Goal: Task Accomplishment & Management: Complete application form

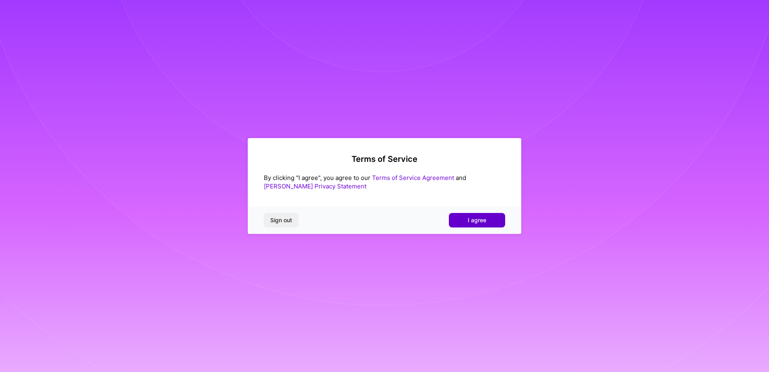
click at [474, 223] on span "I agree" at bounding box center [477, 220] width 19 height 8
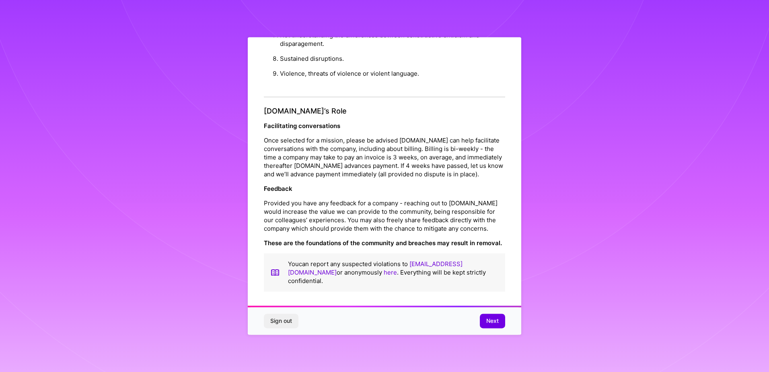
scroll to position [2, 0]
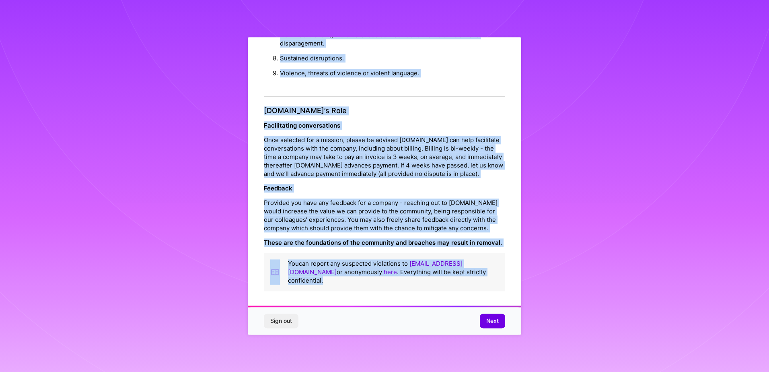
drag, startPoint x: 328, startPoint y: 55, endPoint x: 497, endPoint y: 286, distance: 286.2
click at [497, 286] on div "Platform Code of Conduct This is the [DOMAIN_NAME] Platform Code of Conduct! We…" at bounding box center [385, 184] width 274 height 299
copy div "Loremips Dolo si Ametcon Adip el sed D.Eius Temporin Utla et Dolorem! Al’en adm…"
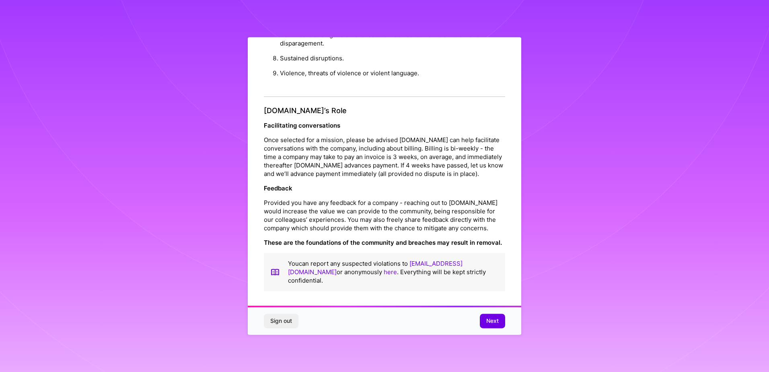
click at [577, 268] on div "Platform Code of Conduct This is the [DOMAIN_NAME] Platform Code of Conduct! We…" at bounding box center [384, 186] width 769 height 372
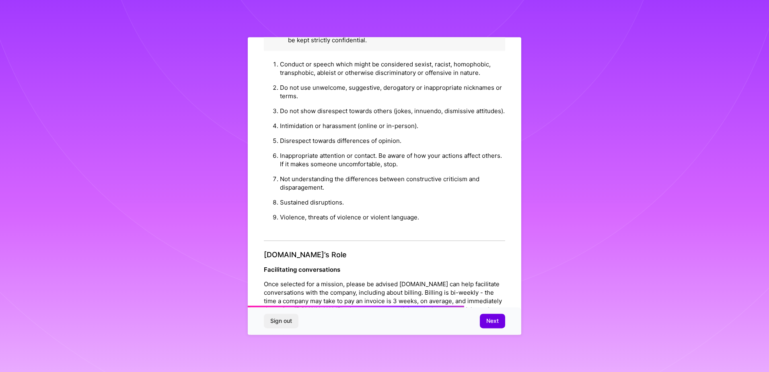
scroll to position [0, 0]
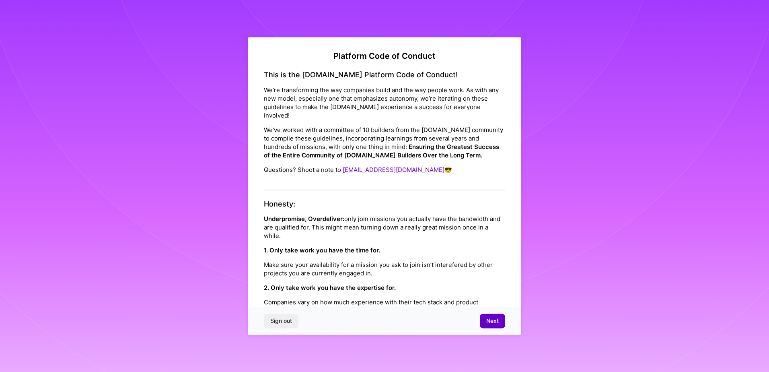
click at [498, 324] on span "Next" at bounding box center [493, 321] width 12 height 8
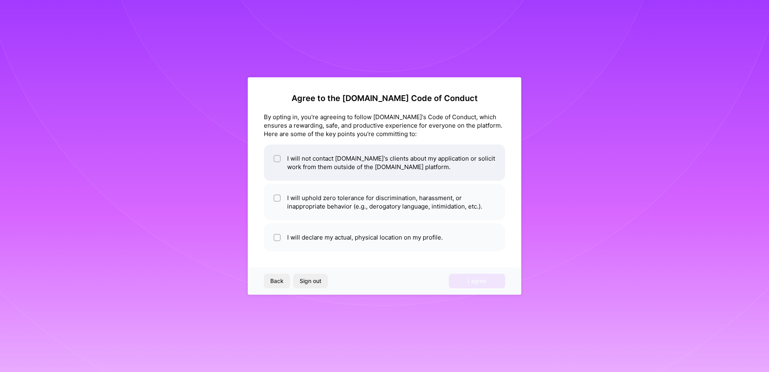
click at [278, 159] on input "checkbox" at bounding box center [278, 159] width 6 height 6
checkbox input "true"
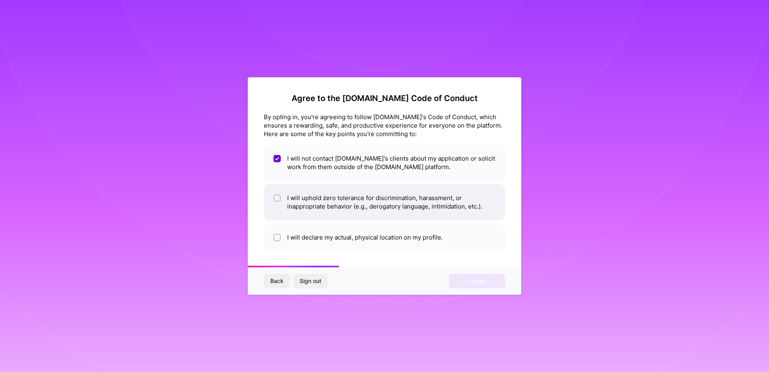
click at [275, 196] on div at bounding box center [277, 197] width 7 height 7
checkbox input "true"
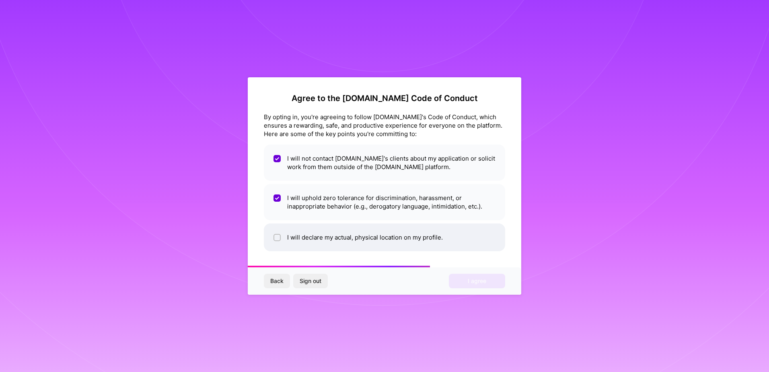
click at [276, 237] on input "checkbox" at bounding box center [278, 238] width 6 height 6
checkbox input "true"
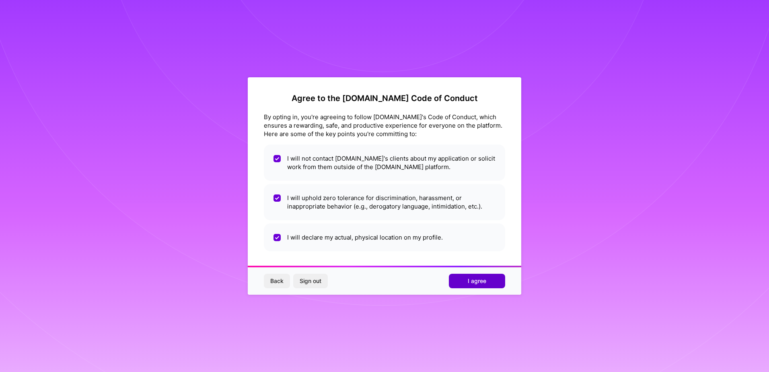
click at [487, 282] on button "I agree" at bounding box center [477, 281] width 56 height 14
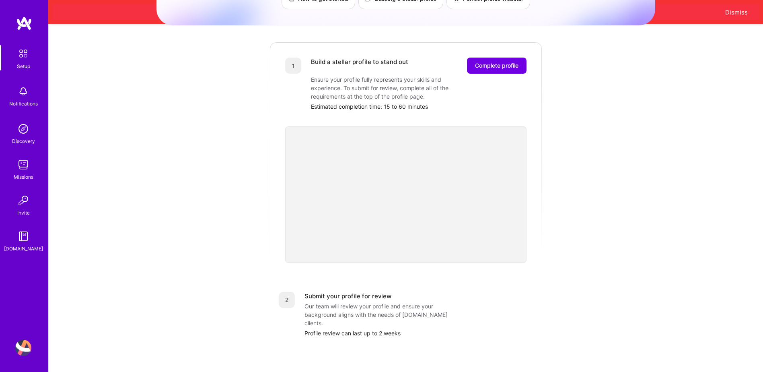
scroll to position [264, 0]
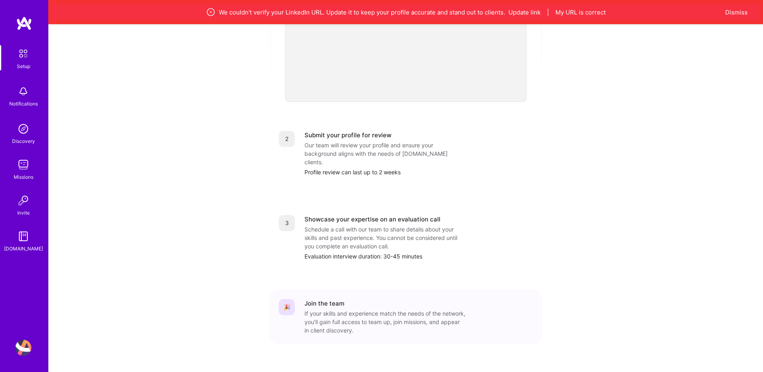
click at [332, 309] on div "If your skills and experience match the needs of the network, you’ll gain full …" at bounding box center [385, 321] width 161 height 25
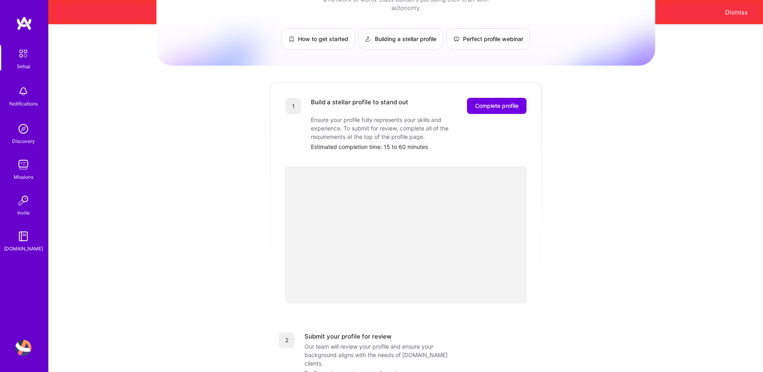
scroll to position [0, 0]
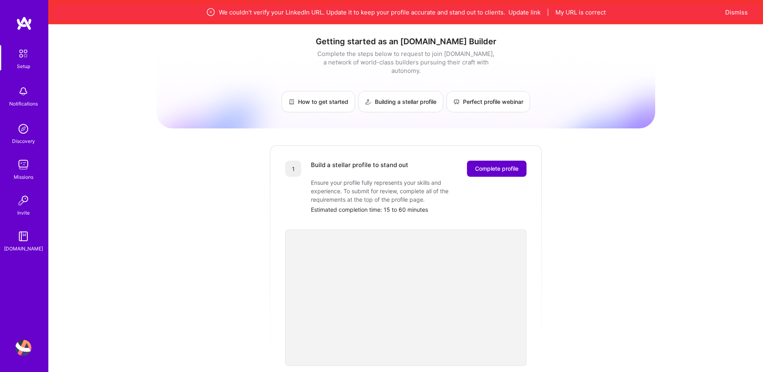
click at [496, 165] on span "Complete profile" at bounding box center [496, 169] width 43 height 8
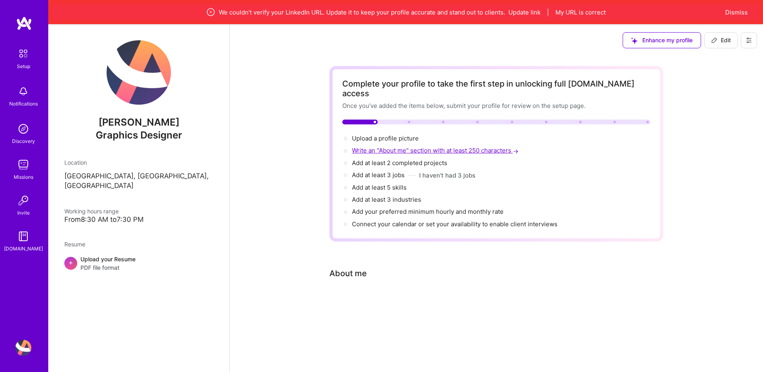
click at [390, 146] on span "Write an "About me" section with at least 250 characters →" at bounding box center [436, 150] width 168 height 8
select select "US"
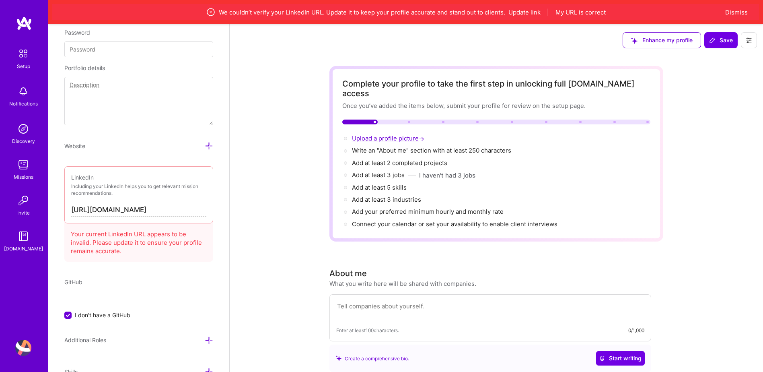
click at [384, 134] on span "Upload a profile picture →" at bounding box center [389, 138] width 74 height 8
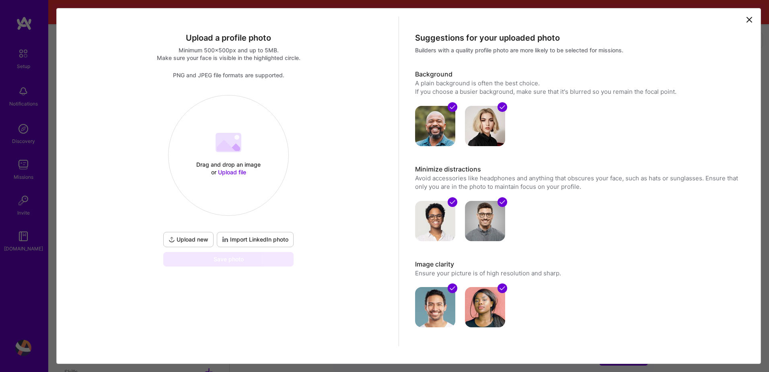
click at [746, 19] on icon at bounding box center [750, 20] width 10 height 10
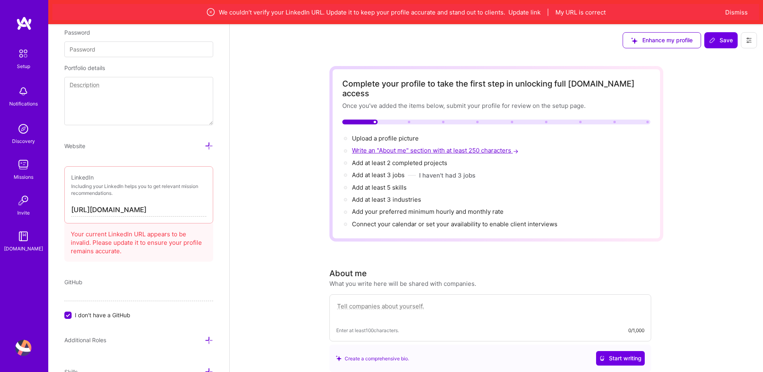
click at [380, 146] on span "Write an "About me" section with at least 250 characters →" at bounding box center [436, 150] width 168 height 8
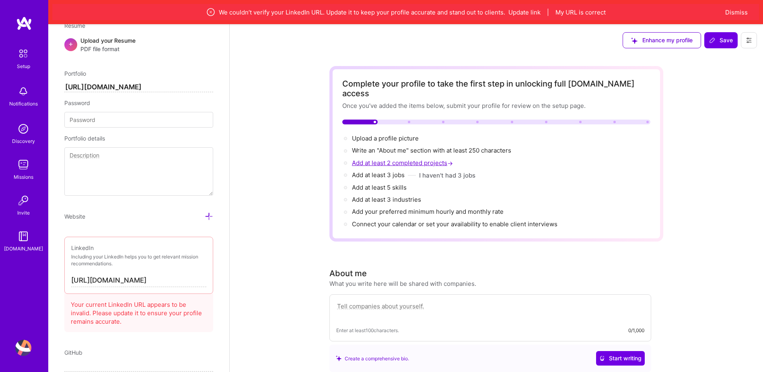
click at [418, 159] on span "Add at least 2 completed projects →" at bounding box center [403, 163] width 103 height 8
click at [396, 171] on span "Add at least 3 jobs →" at bounding box center [382, 175] width 60 height 8
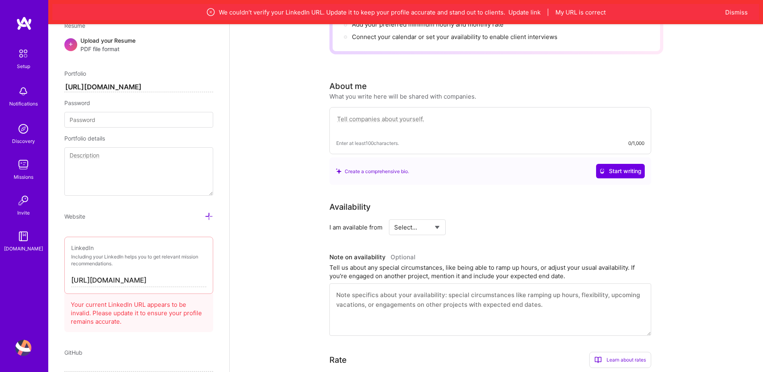
scroll to position [66, 0]
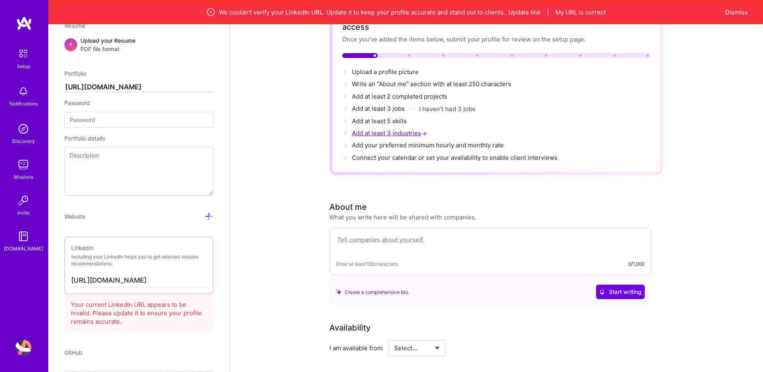
click at [392, 129] on span "Add at least 3 industries →" at bounding box center [390, 133] width 76 height 8
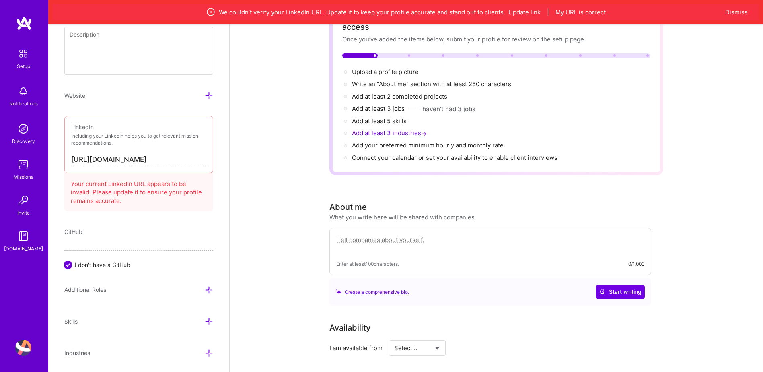
click at [385, 129] on span "Add at least 3 industries →" at bounding box center [390, 133] width 76 height 8
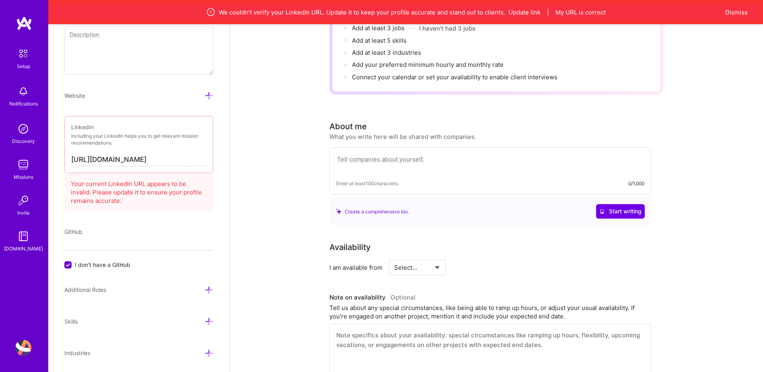
scroll to position [0, 0]
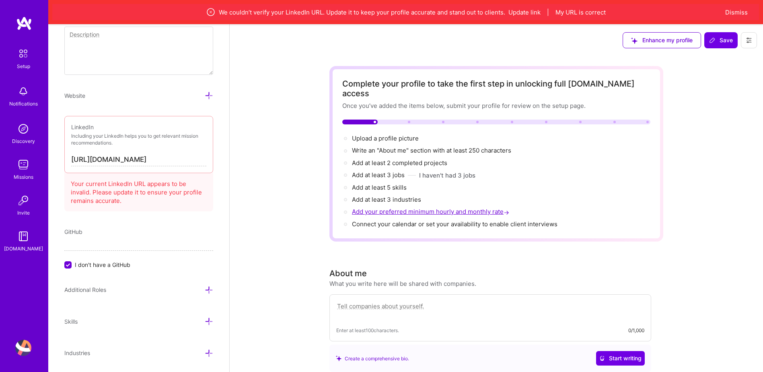
click at [396, 208] on span "Add your preferred minimum hourly and monthly rate →" at bounding box center [431, 212] width 159 height 8
click at [527, 220] on span "Connect your calendar or set your availability to enable client interviews →" at bounding box center [455, 224] width 206 height 8
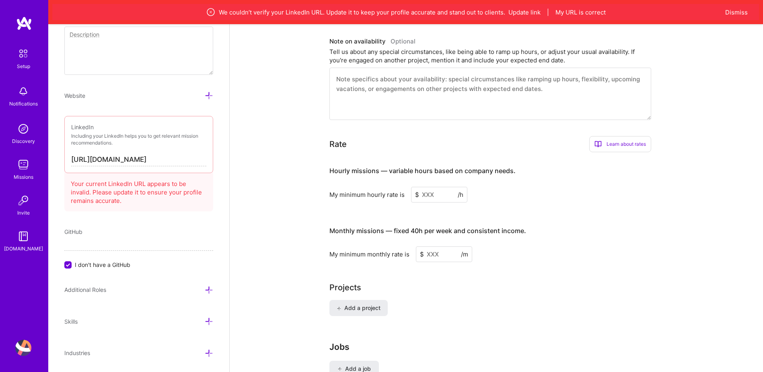
scroll to position [282, 0]
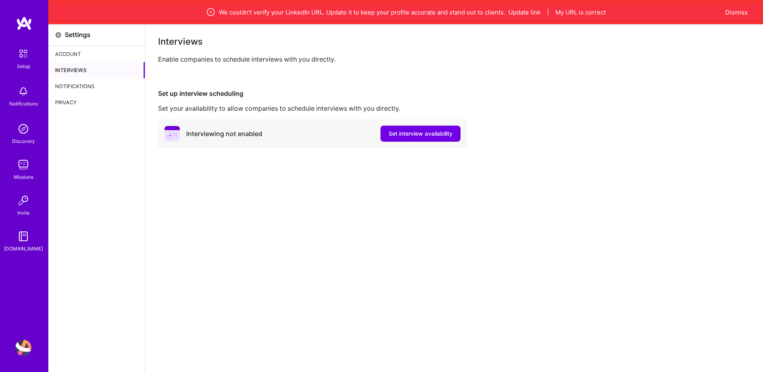
click at [76, 56] on div "Account" at bounding box center [97, 54] width 96 height 16
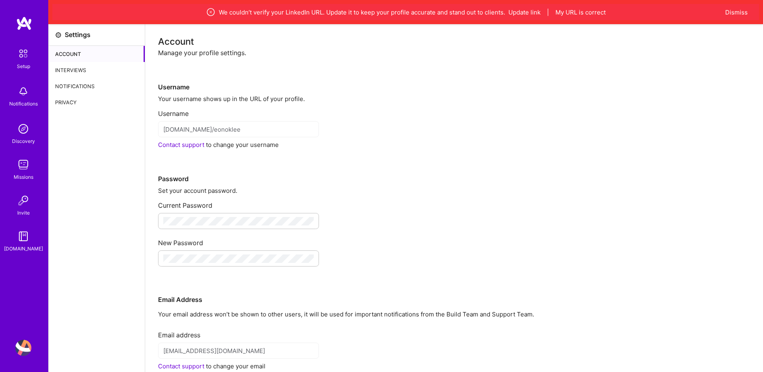
click at [76, 78] on div "Notifications" at bounding box center [97, 86] width 96 height 16
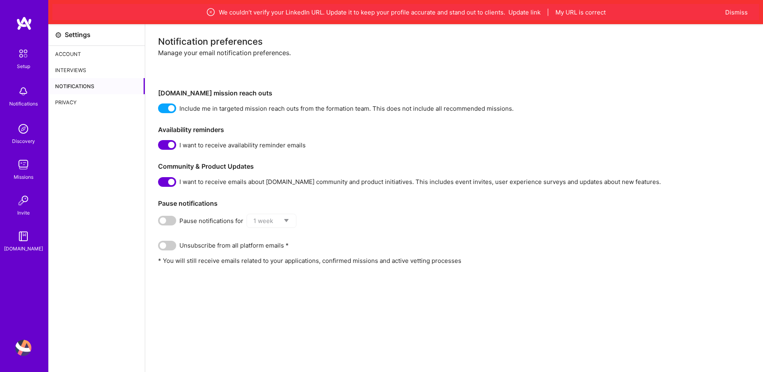
drag, startPoint x: 639, startPoint y: 137, endPoint x: 635, endPoint y: 127, distance: 10.8
click at [635, 127] on div "Notification preferences Manage your email notification preferences. [DOMAIN_NA…" at bounding box center [454, 151] width 592 height 228
drag, startPoint x: 17, startPoint y: 107, endPoint x: 20, endPoint y: 101, distance: 6.5
click at [17, 107] on div "Notifications" at bounding box center [23, 103] width 29 height 8
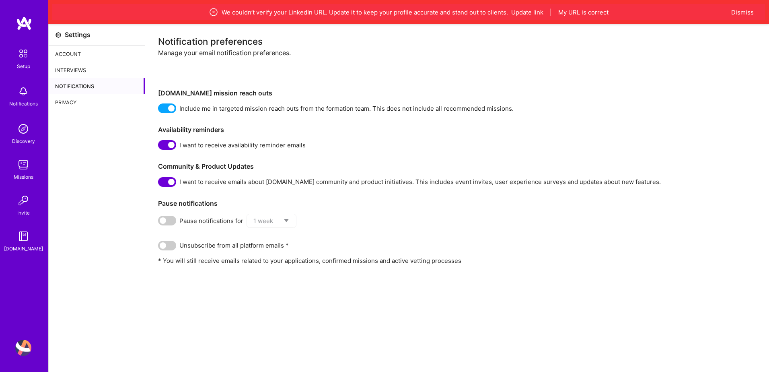
click at [19, 126] on img at bounding box center [23, 129] width 16 height 16
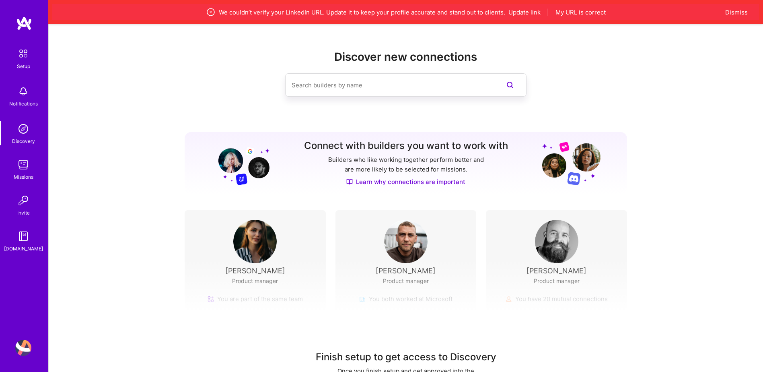
click at [736, 12] on button "Dismiss" at bounding box center [737, 12] width 23 height 8
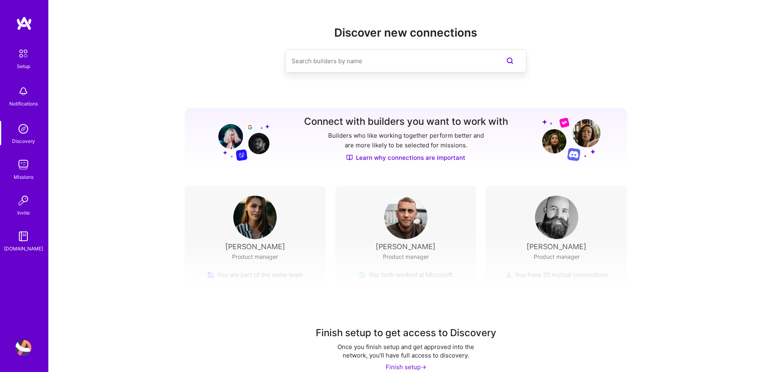
click at [30, 171] on img at bounding box center [23, 165] width 16 height 16
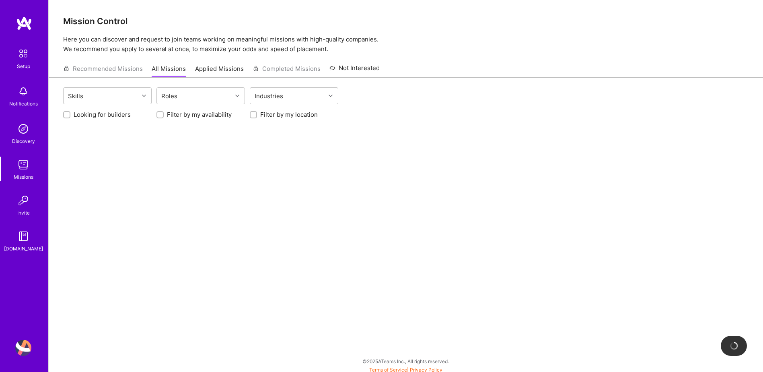
click at [27, 208] on img at bounding box center [23, 200] width 16 height 16
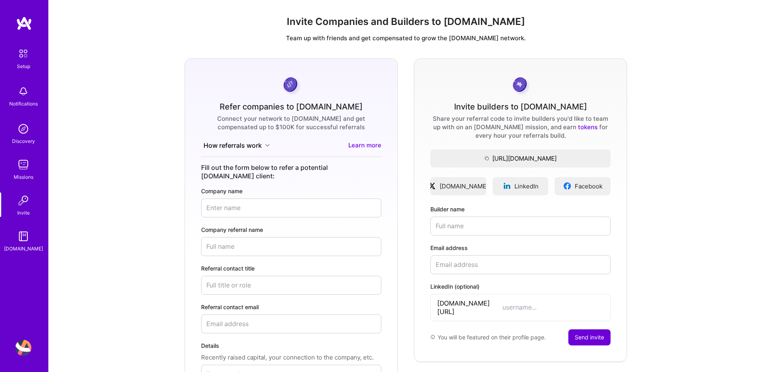
click at [23, 243] on img at bounding box center [23, 236] width 16 height 16
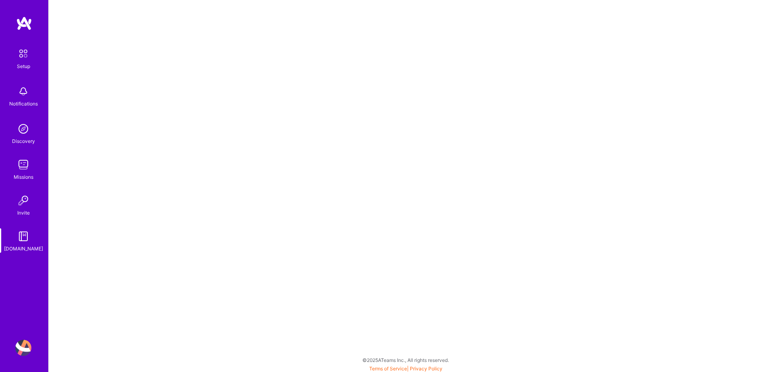
click at [29, 56] on img at bounding box center [23, 53] width 17 height 17
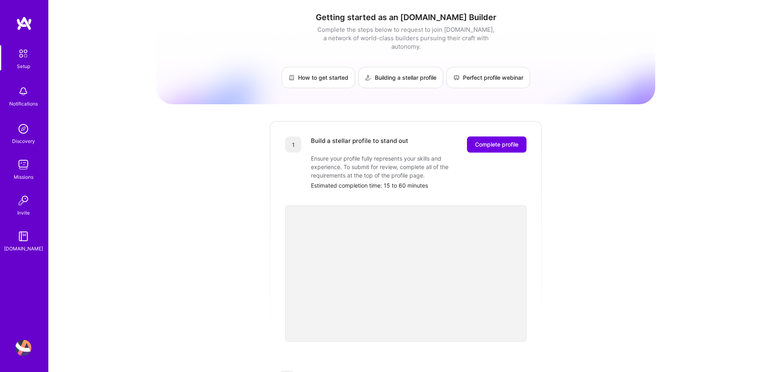
click at [21, 56] on img at bounding box center [23, 53] width 17 height 17
click at [29, 59] on img at bounding box center [23, 53] width 17 height 17
click at [12, 93] on div "Notifications" at bounding box center [23, 96] width 50 height 28
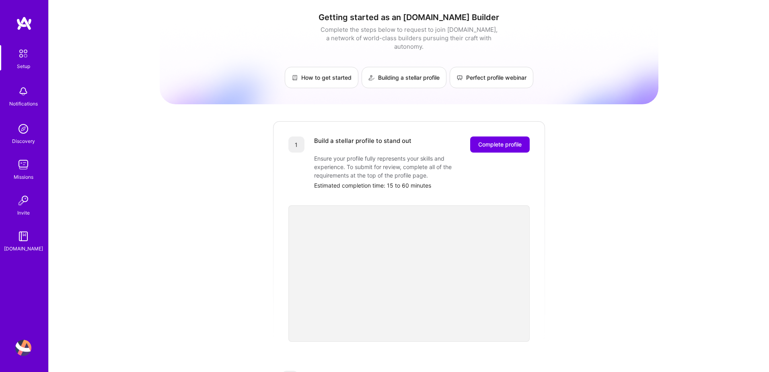
click at [27, 128] on img at bounding box center [23, 129] width 16 height 16
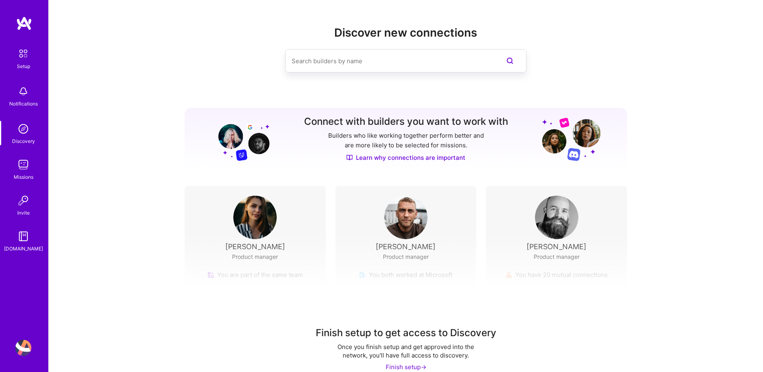
scroll to position [13, 0]
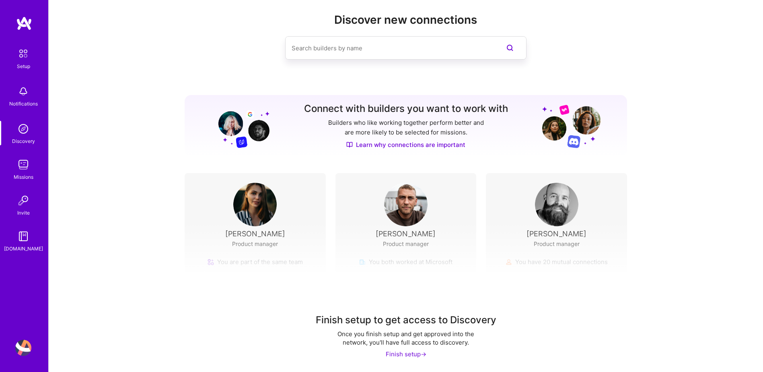
click at [25, 169] on img at bounding box center [23, 165] width 16 height 16
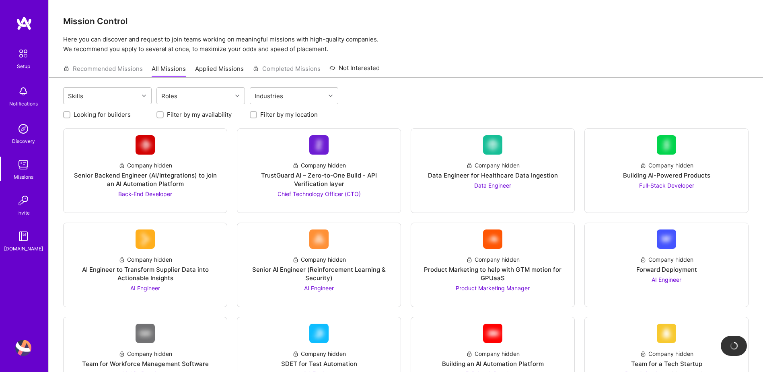
click at [31, 210] on link "Invite" at bounding box center [23, 204] width 50 height 25
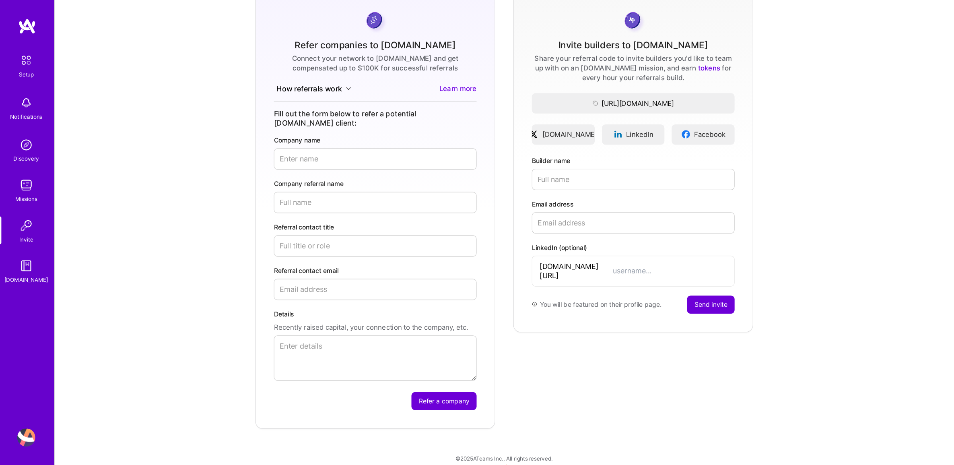
scroll to position [15, 0]
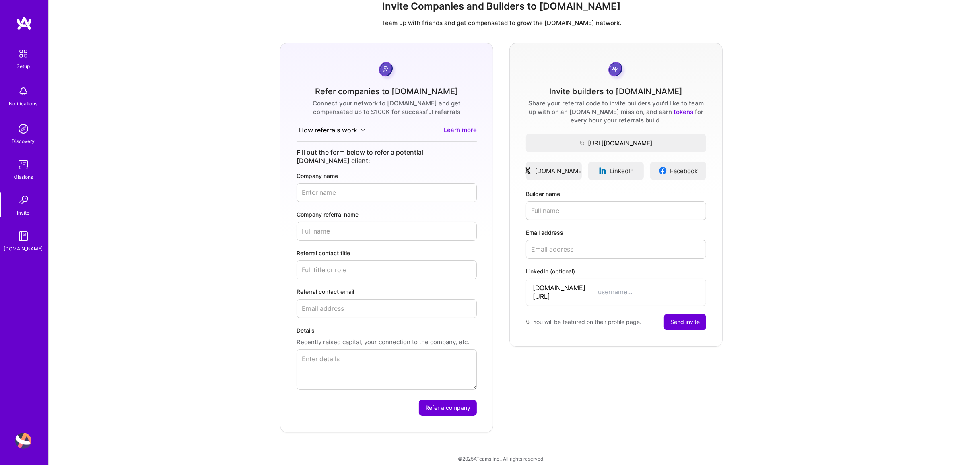
drag, startPoint x: 718, startPoint y: 0, endPoint x: 809, endPoint y: 411, distance: 420.9
click at [769, 371] on div "Refer companies to [DOMAIN_NAME] Connect your network to [DOMAIN_NAME] and get …" at bounding box center [501, 237] width 893 height 389
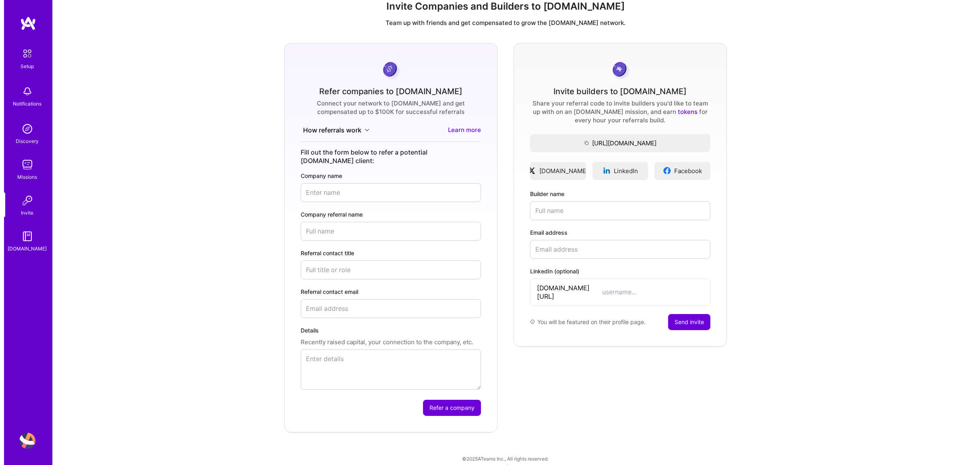
scroll to position [0, 0]
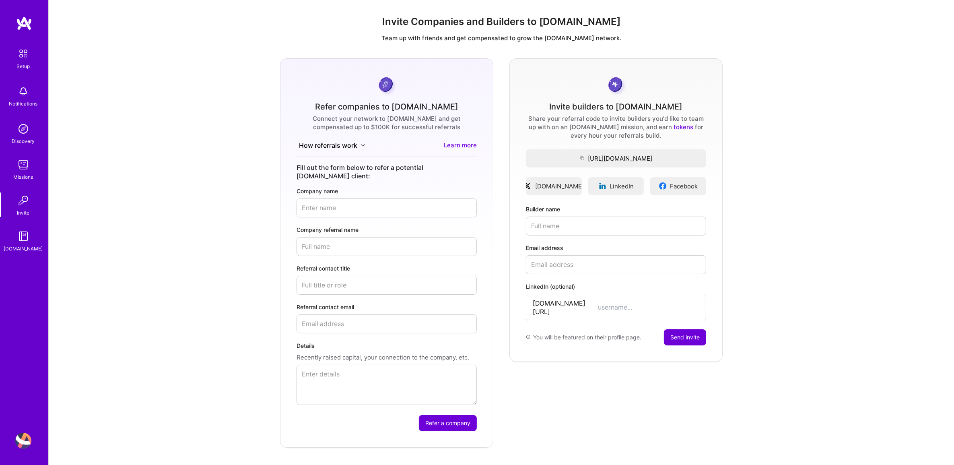
click at [23, 242] on img at bounding box center [23, 236] width 16 height 16
